Goal: Task Accomplishment & Management: Manage account settings

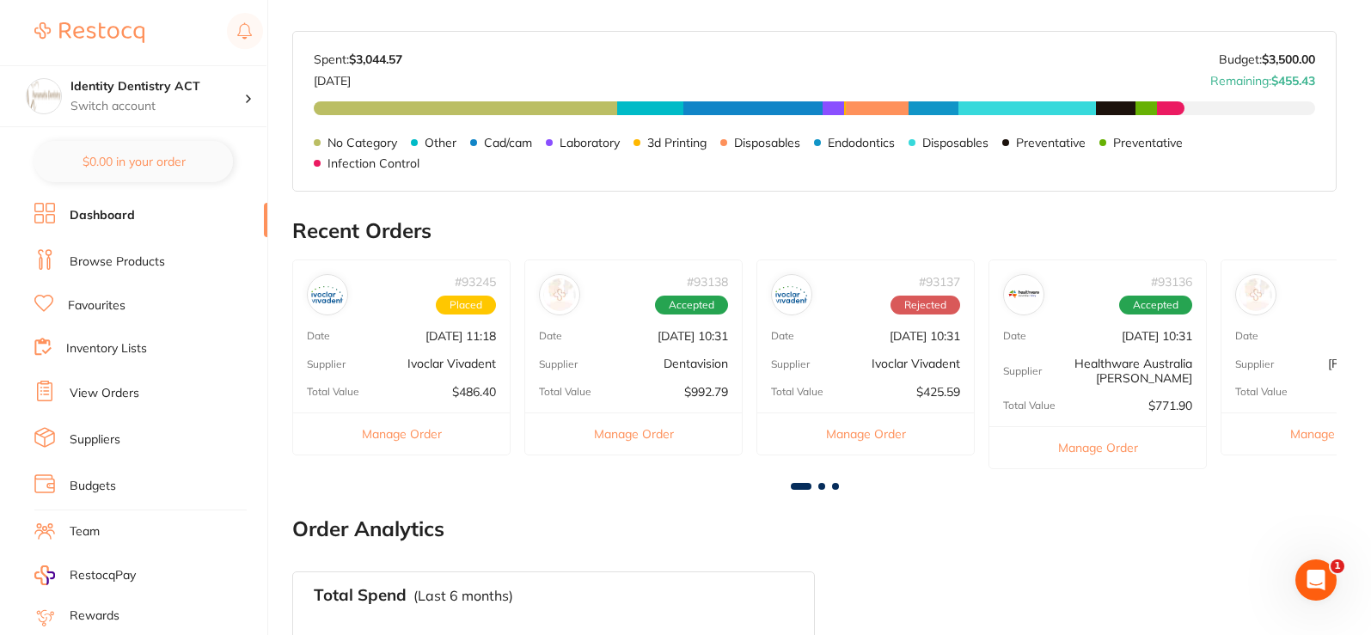
scroll to position [344, 0]
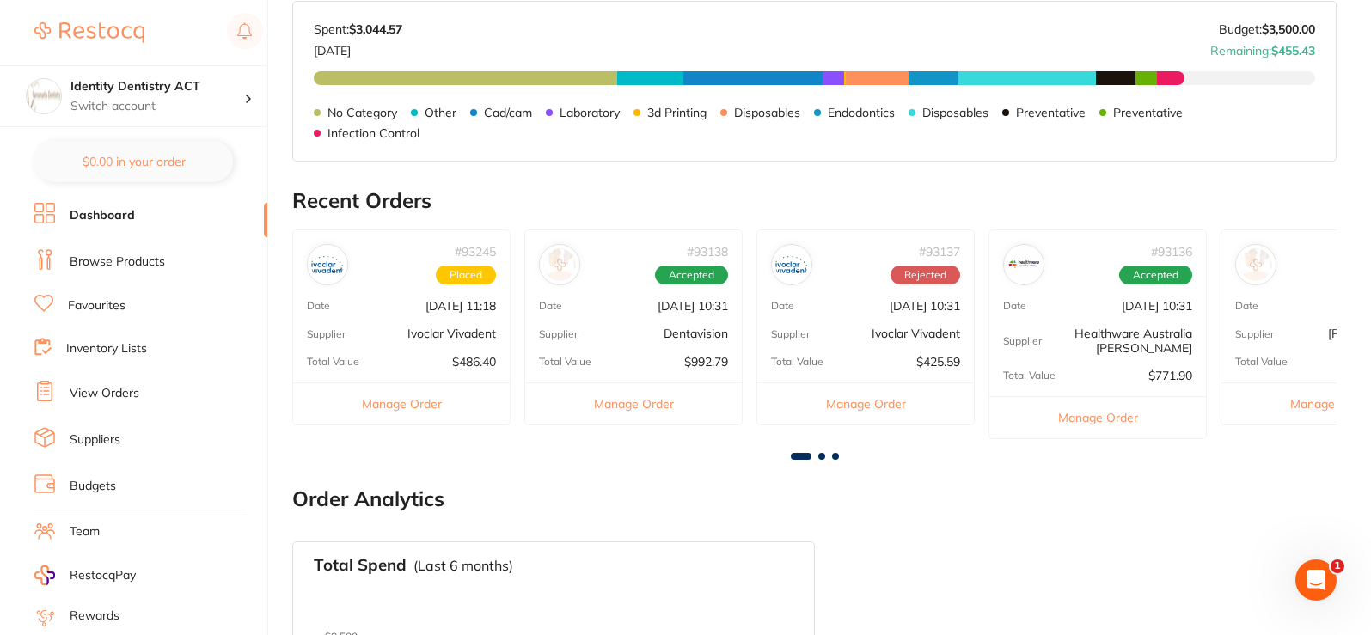
click at [825, 458] on div at bounding box center [814, 456] width 1045 height 7
click at [819, 455] on span at bounding box center [822, 456] width 7 height 7
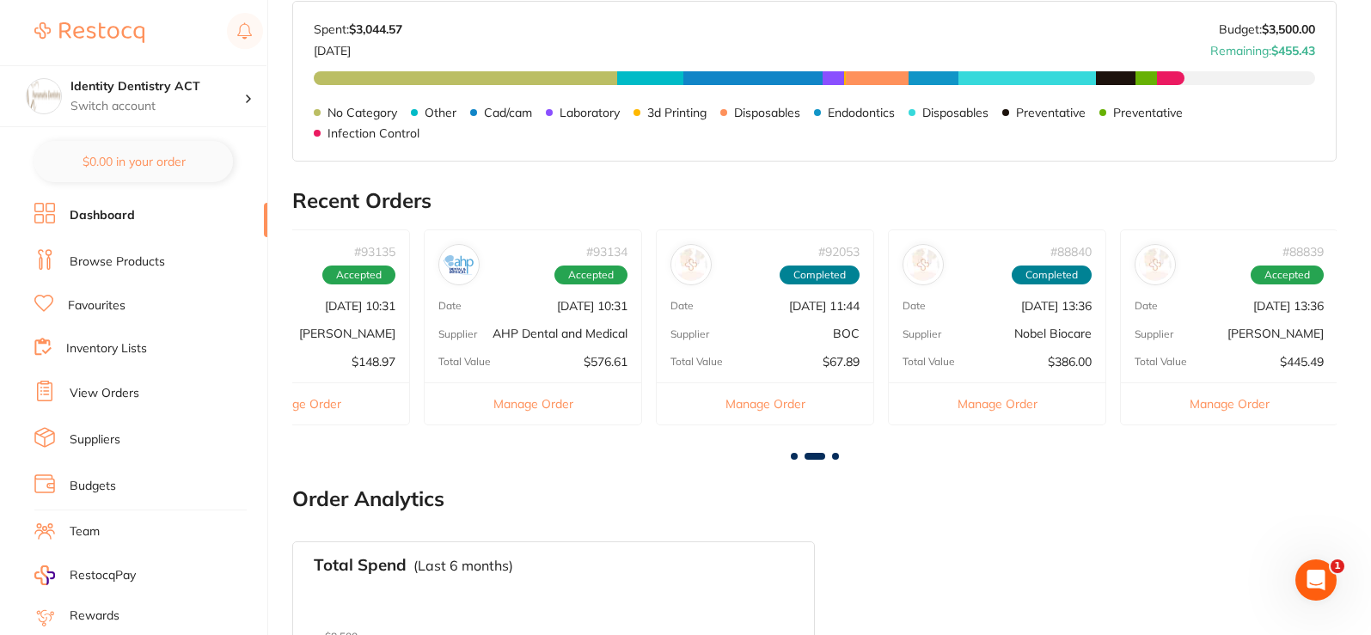
scroll to position [0, 1045]
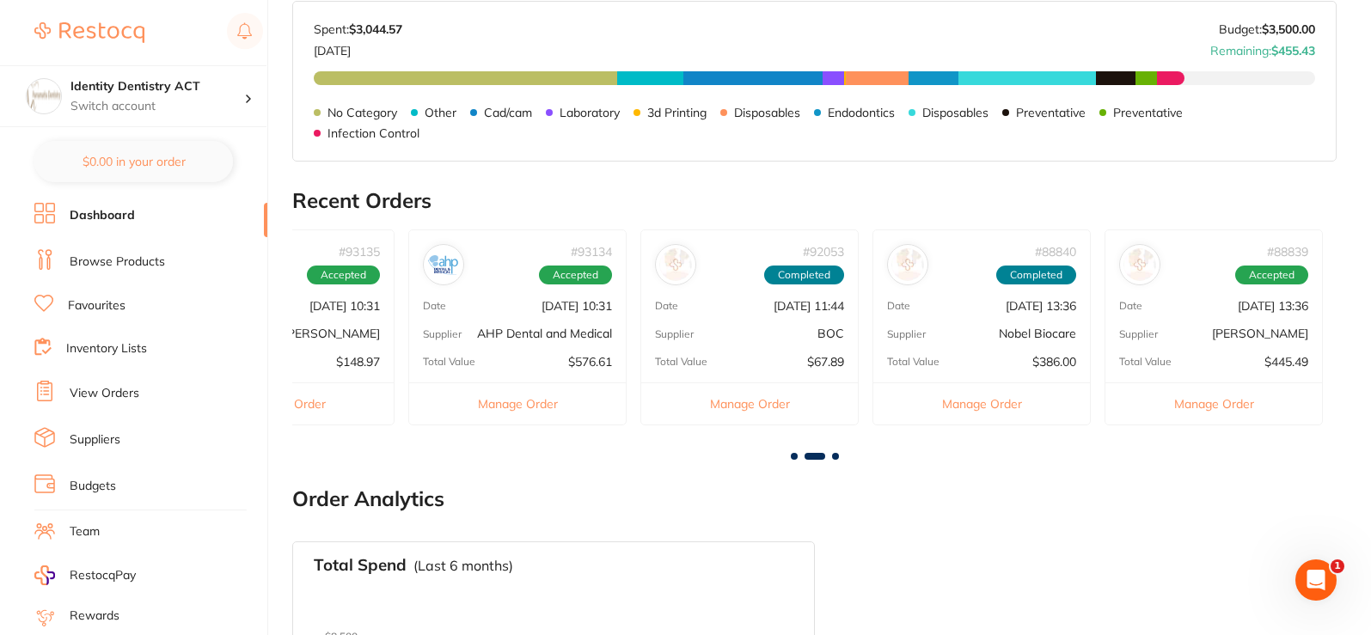
click at [794, 456] on span at bounding box center [794, 456] width 7 height 7
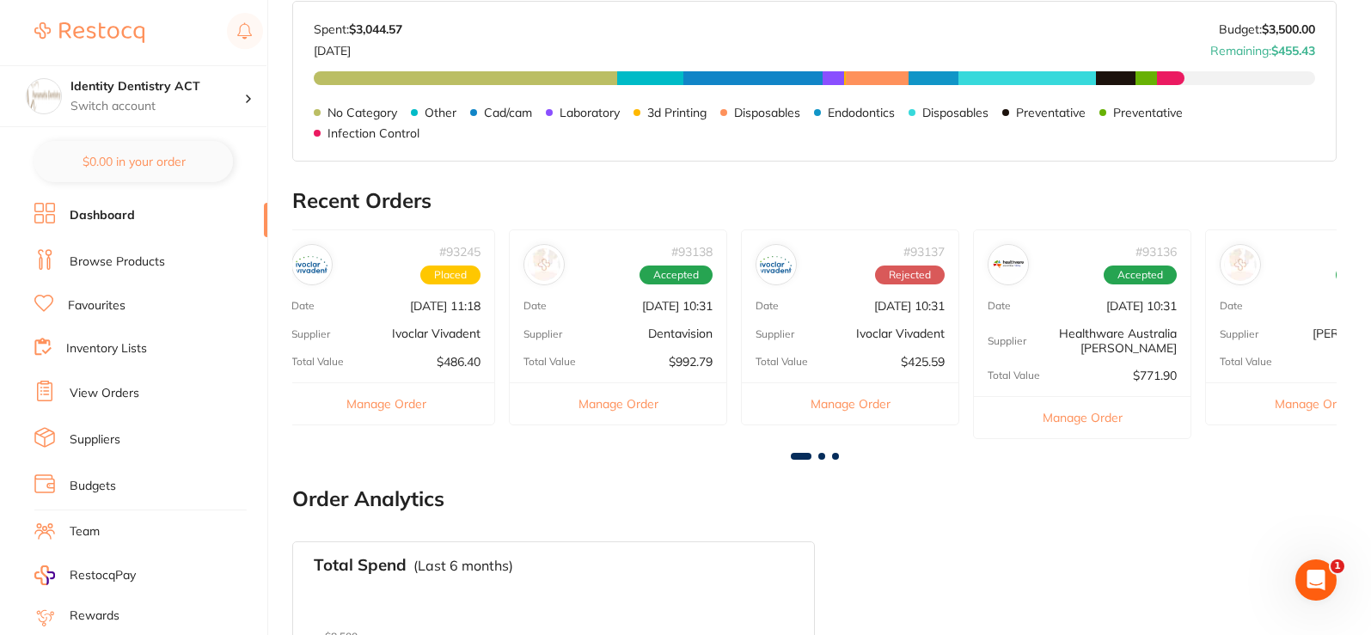
scroll to position [0, 0]
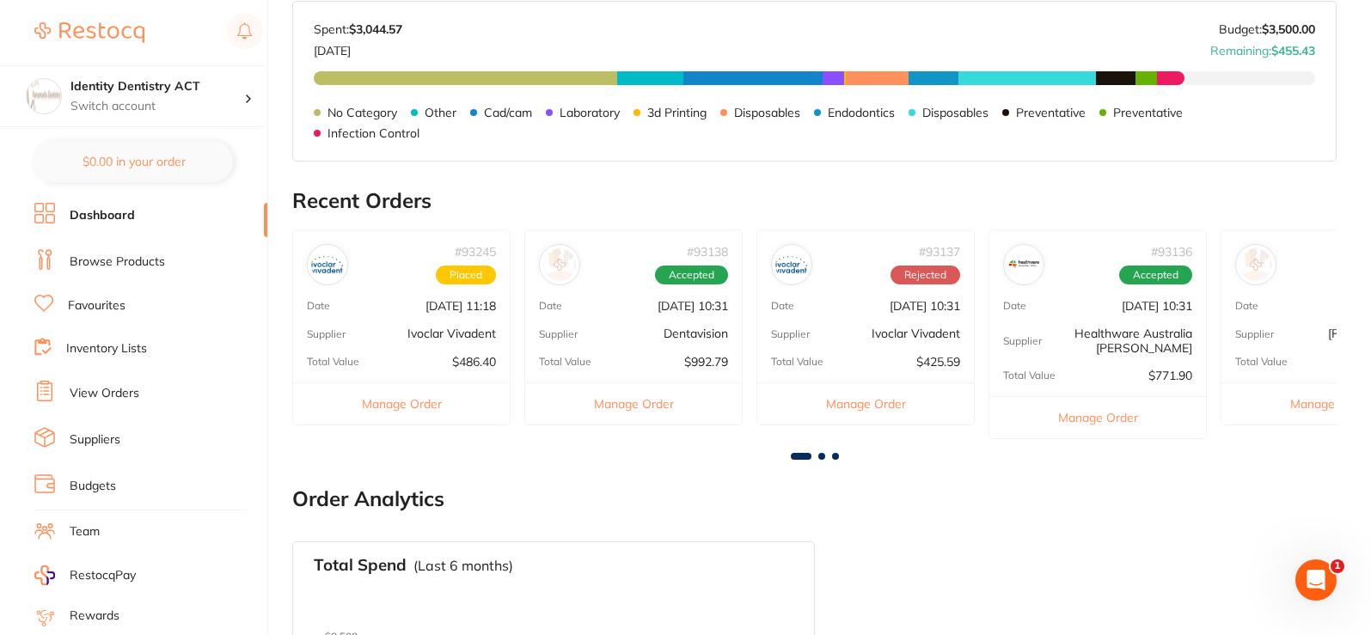
click at [837, 456] on span at bounding box center [835, 456] width 7 height 7
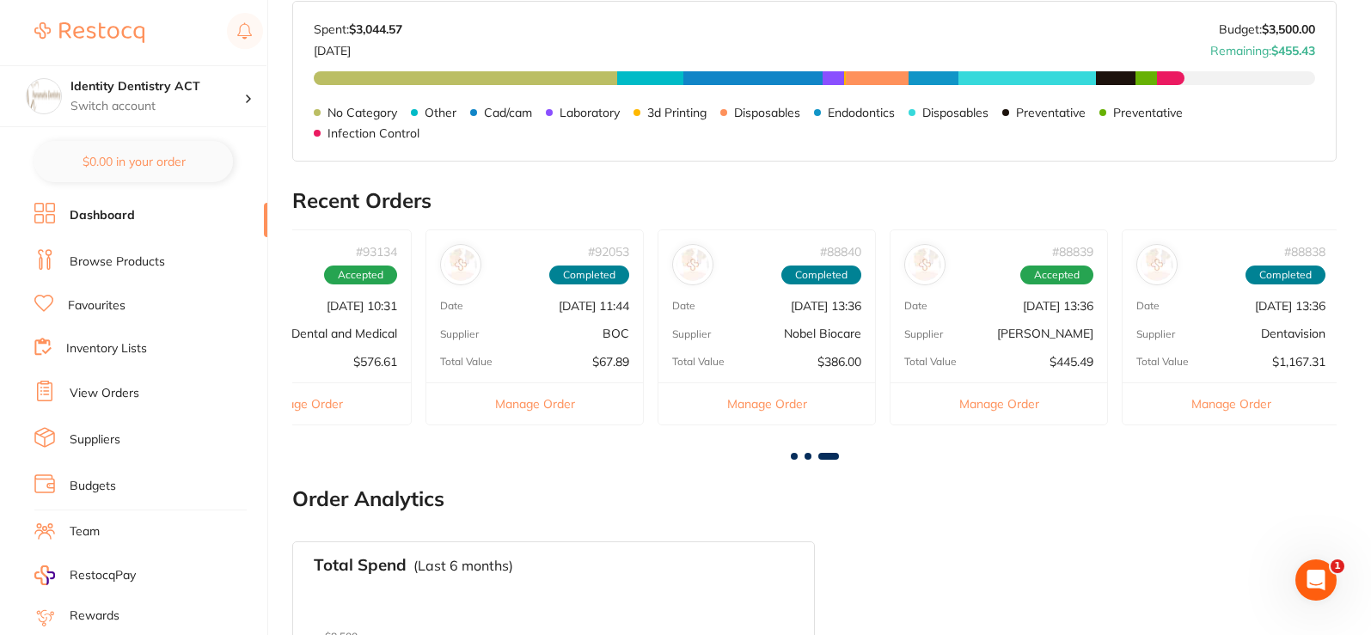
scroll to position [0, 1263]
click at [807, 458] on span at bounding box center [808, 456] width 7 height 7
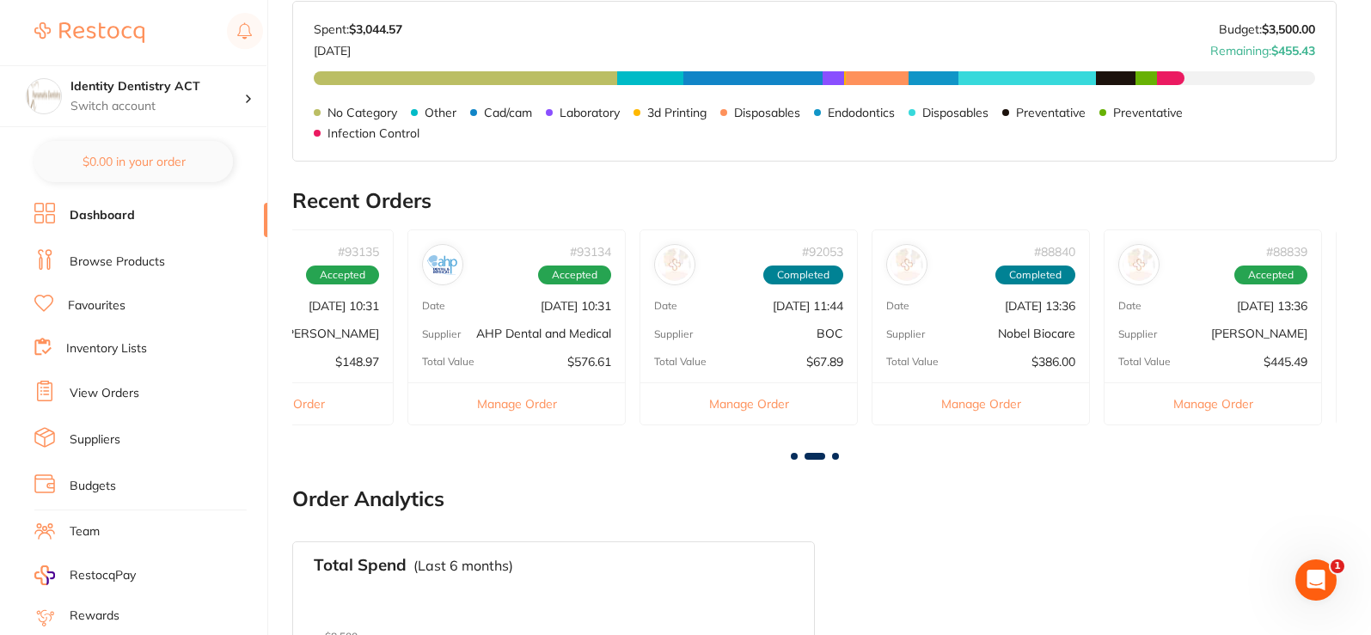
scroll to position [0, 1045]
click at [334, 316] on div "# 93135 Accepted Date [DATE] 10:31 Supplier [PERSON_NAME] Total Value $148.97 M…" at bounding box center [285, 327] width 218 height 195
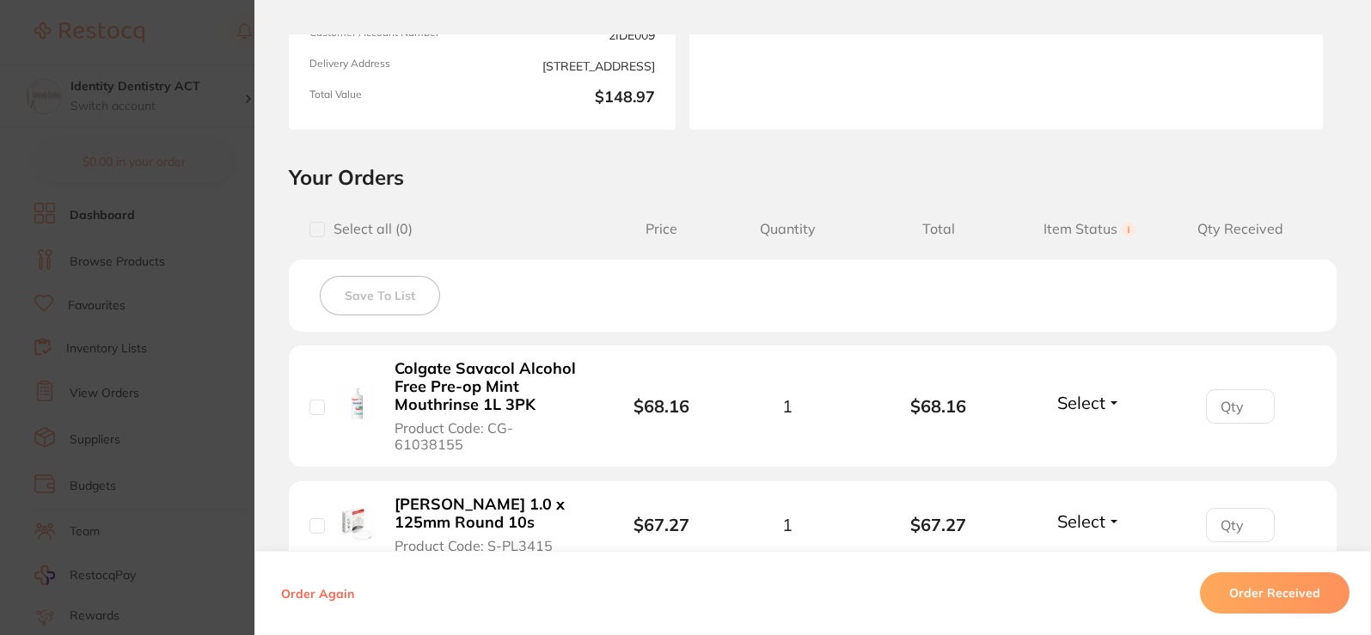
scroll to position [430, 0]
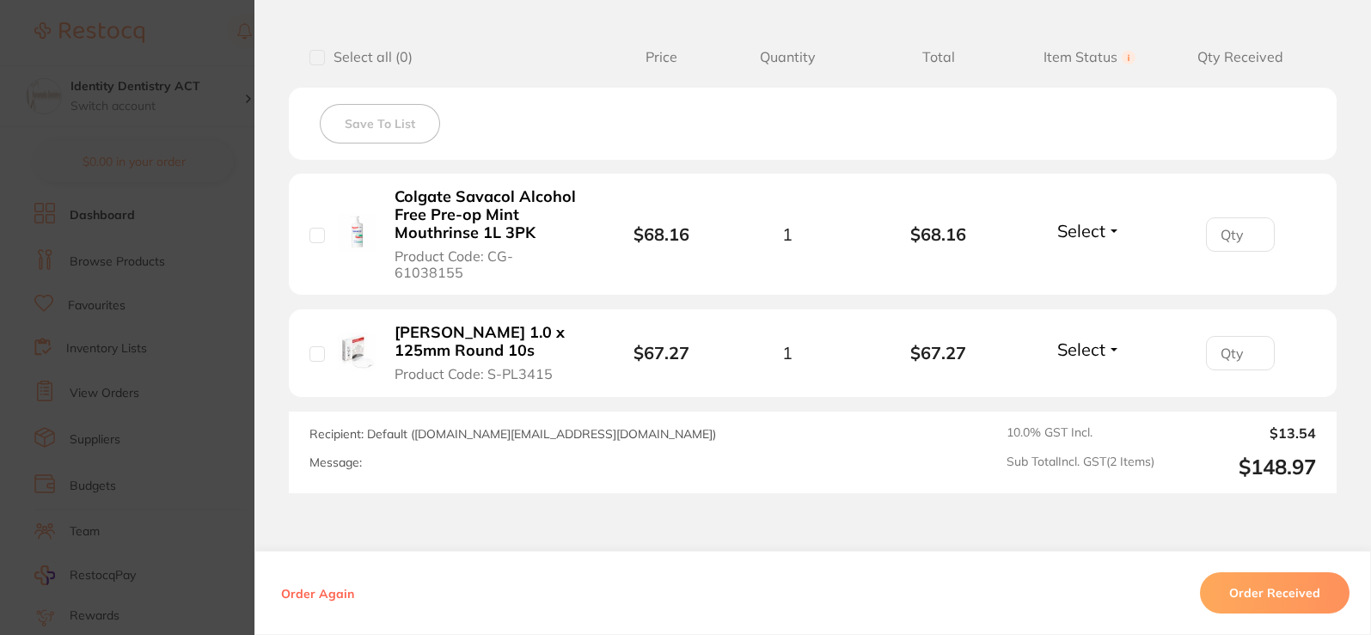
click at [1113, 339] on button "Select" at bounding box center [1089, 349] width 74 height 21
click at [1099, 380] on span "Received" at bounding box center [1090, 386] width 44 height 13
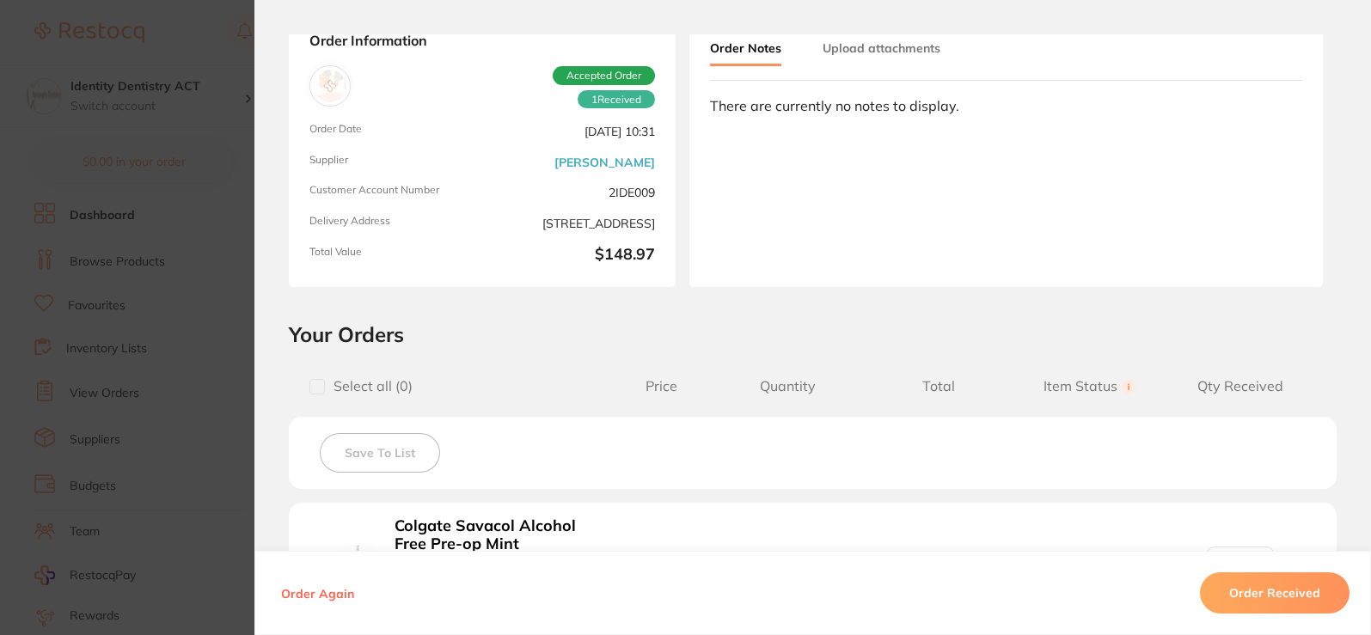
scroll to position [86, 0]
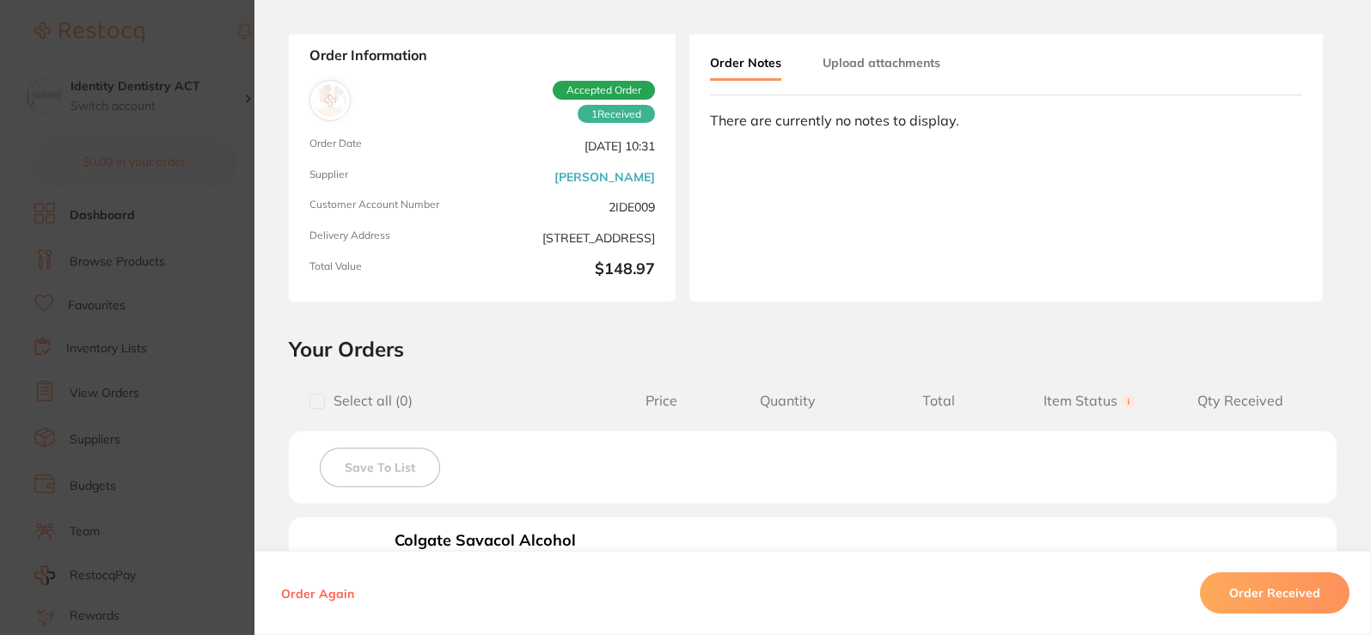
click at [884, 52] on button "Upload attachments" at bounding box center [882, 62] width 118 height 31
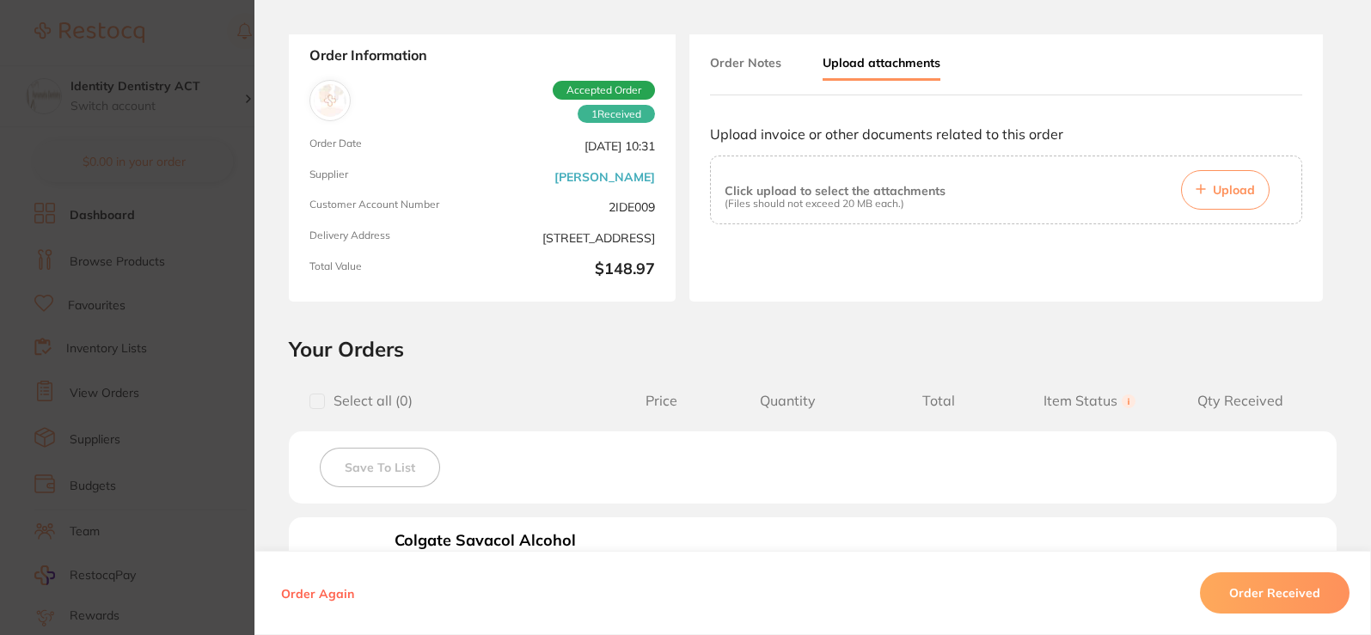
click at [1209, 194] on button "Upload" at bounding box center [1225, 190] width 89 height 40
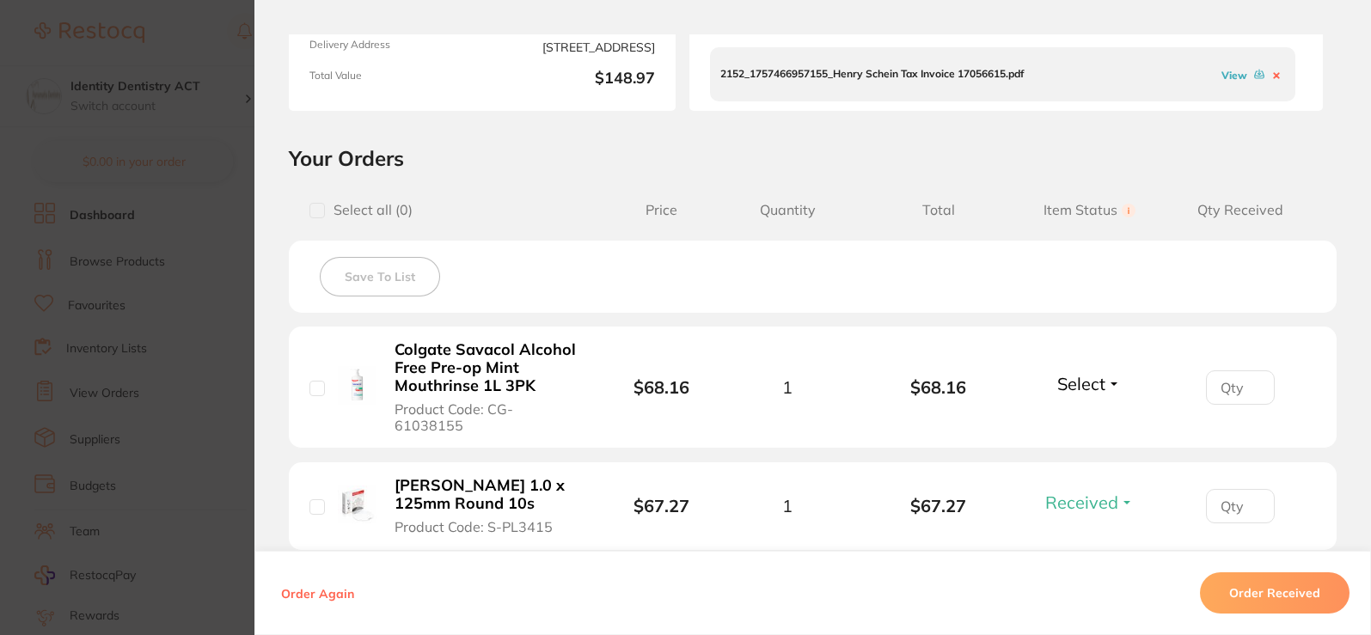
scroll to position [344, 0]
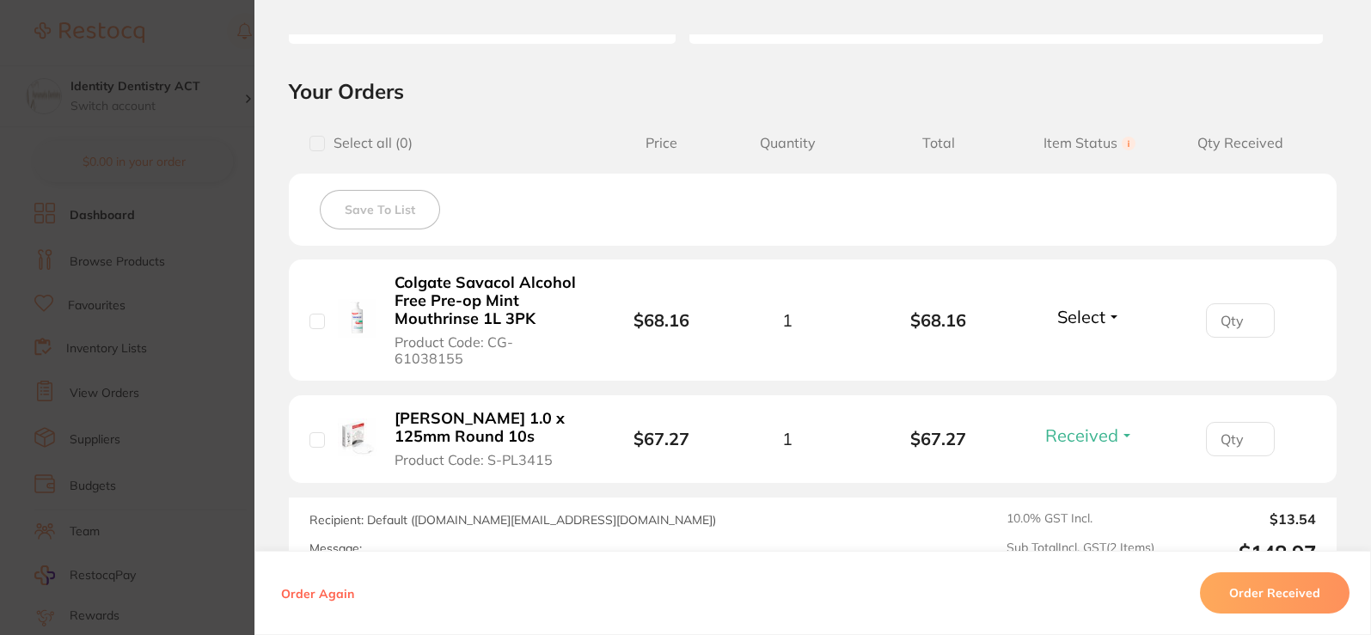
click at [1072, 311] on span "Select" at bounding box center [1082, 316] width 48 height 21
click at [1074, 374] on span "Back Order" at bounding box center [1090, 380] width 52 height 13
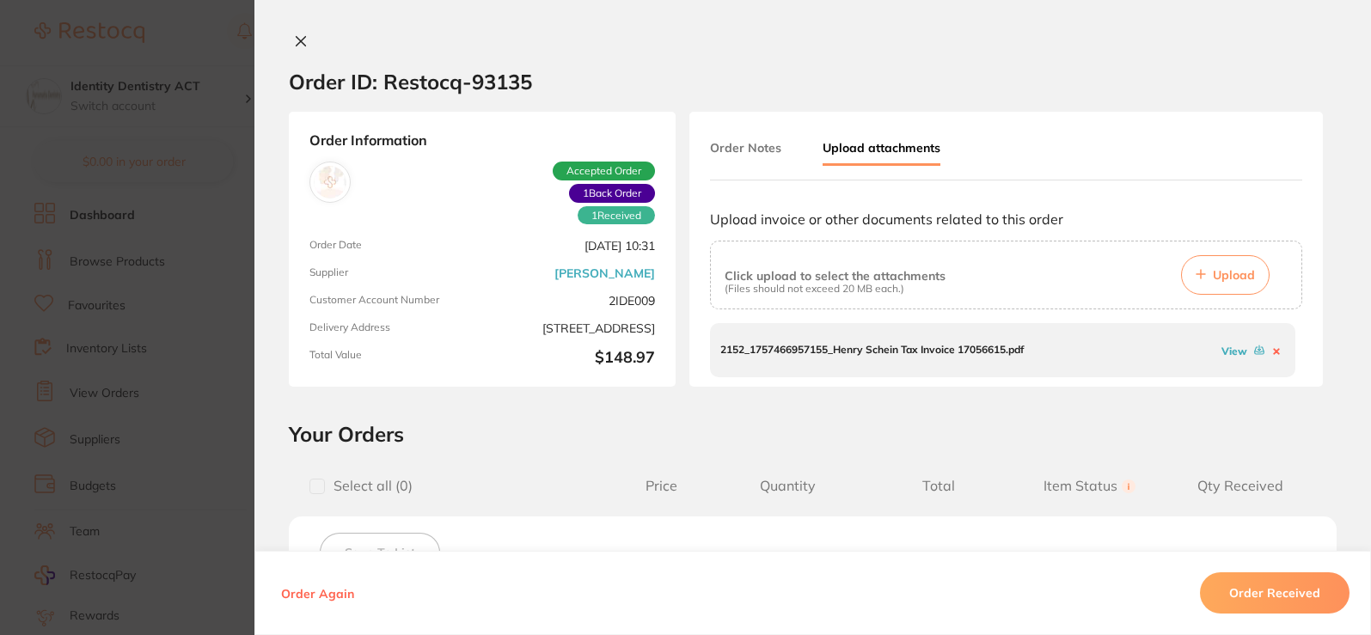
scroll to position [0, 0]
click at [296, 39] on icon at bounding box center [301, 42] width 14 height 14
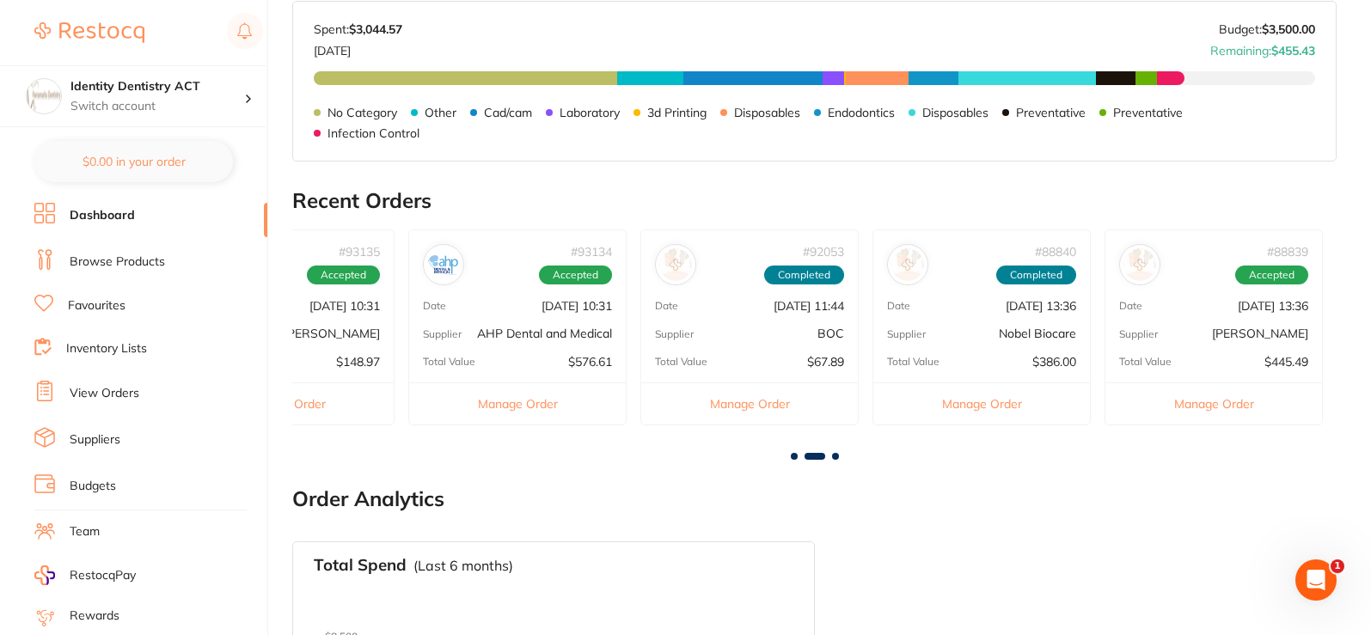
click at [120, 389] on link "View Orders" at bounding box center [105, 393] width 70 height 17
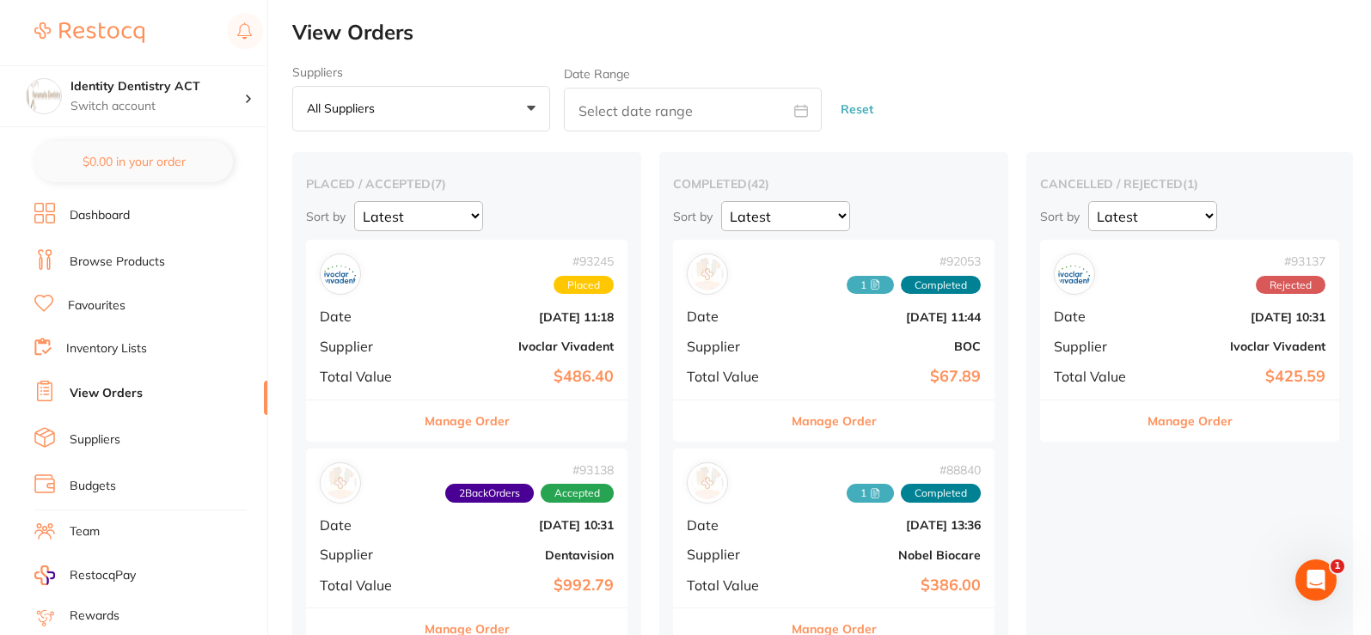
click at [130, 224] on li "Dashboard" at bounding box center [150, 216] width 233 height 26
